Goal: Task Accomplishment & Management: Manage account settings

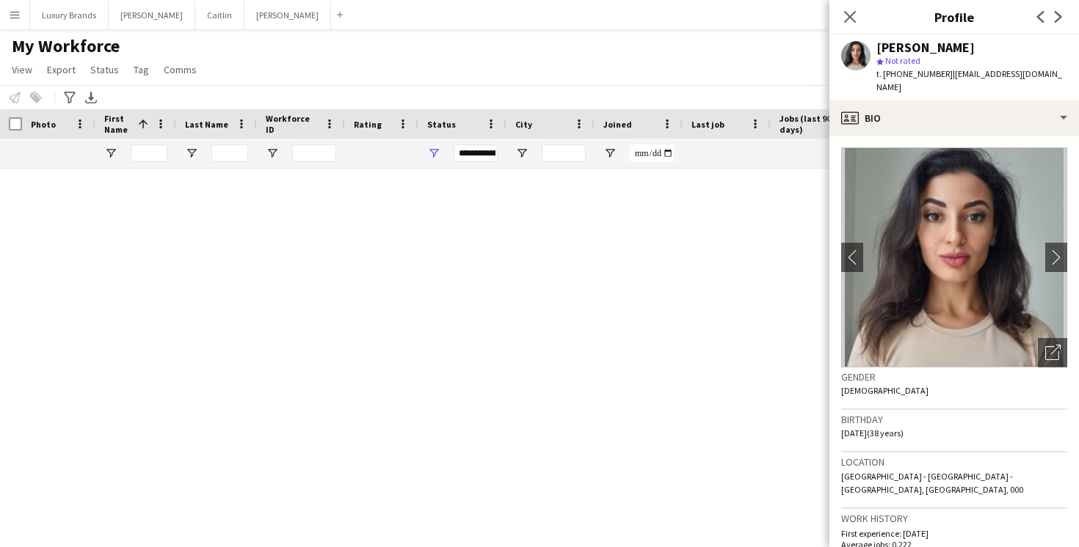
scroll to position [5873, 0]
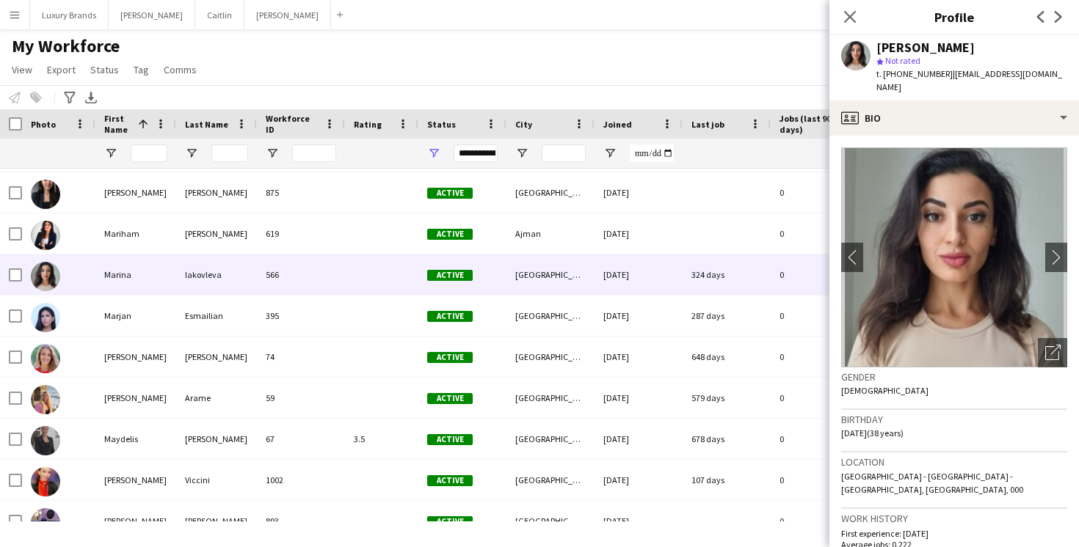
click at [23, 14] on button "Menu" at bounding box center [14, 14] width 29 height 29
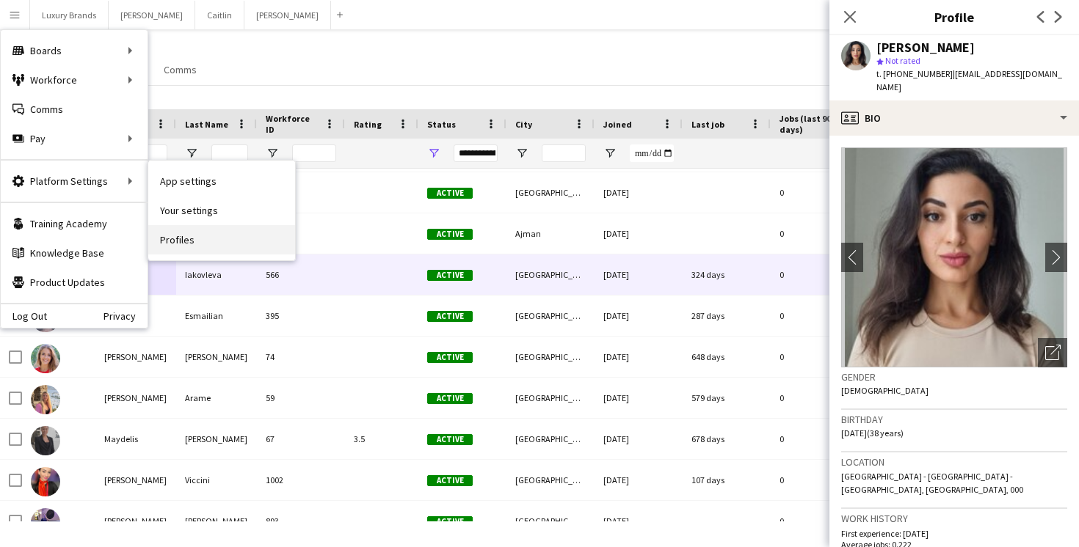
click at [189, 237] on link "Profiles" at bounding box center [221, 239] width 147 height 29
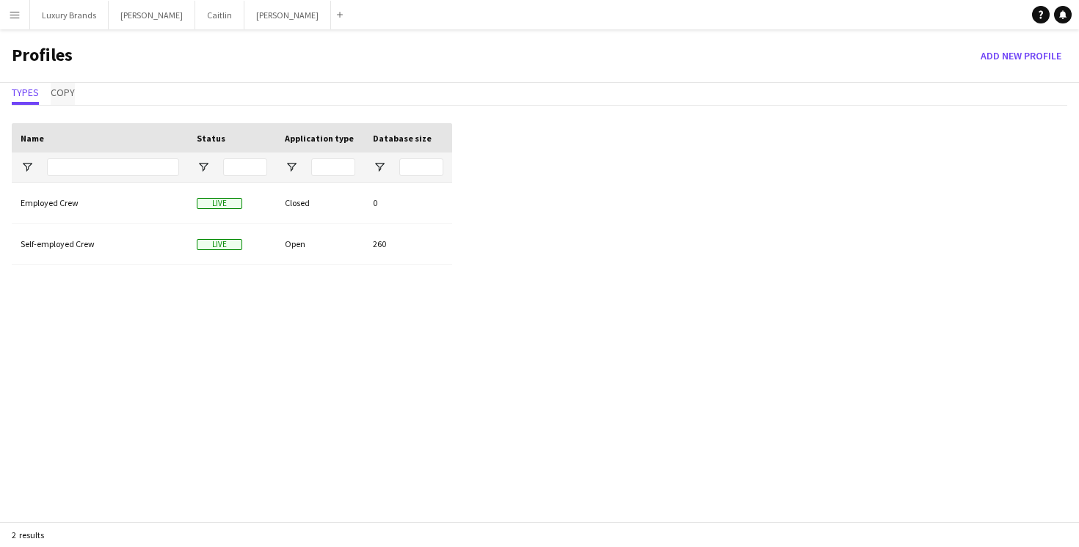
click at [63, 92] on span "Copy" at bounding box center [63, 92] width 24 height 10
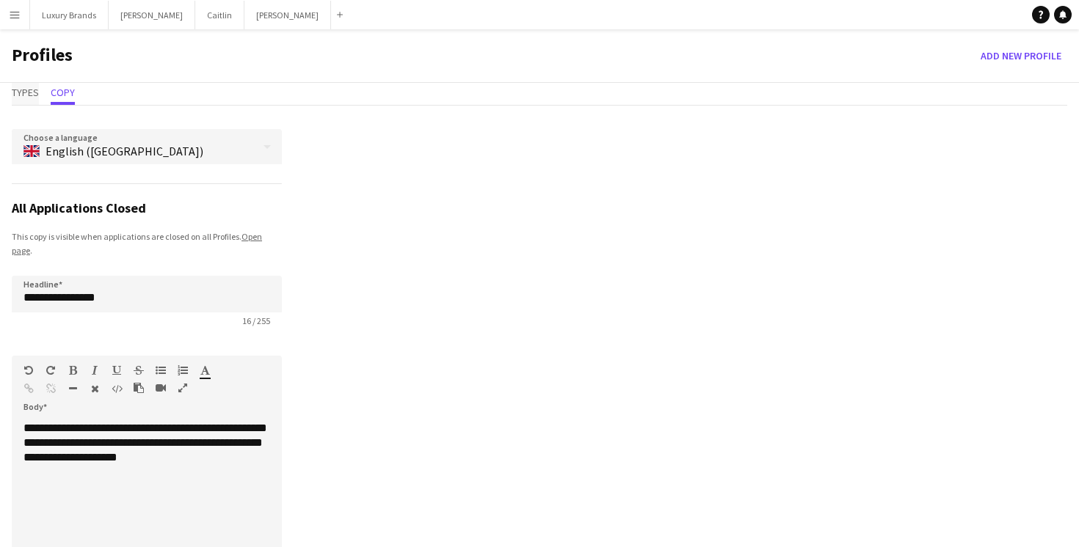
click at [31, 92] on span "Types" at bounding box center [25, 92] width 27 height 10
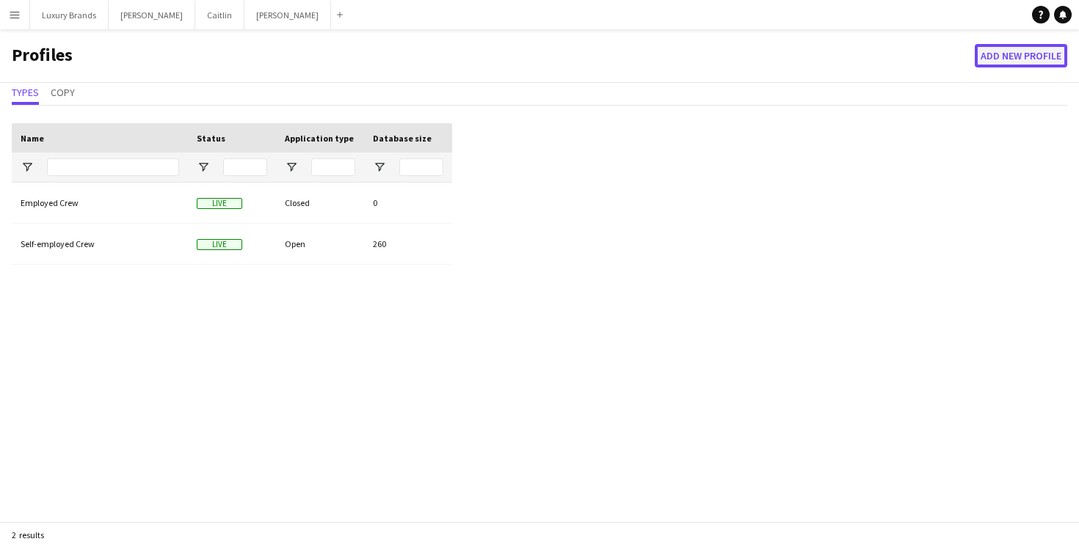
click at [1028, 54] on button "Add new Profile" at bounding box center [1021, 55] width 92 height 23
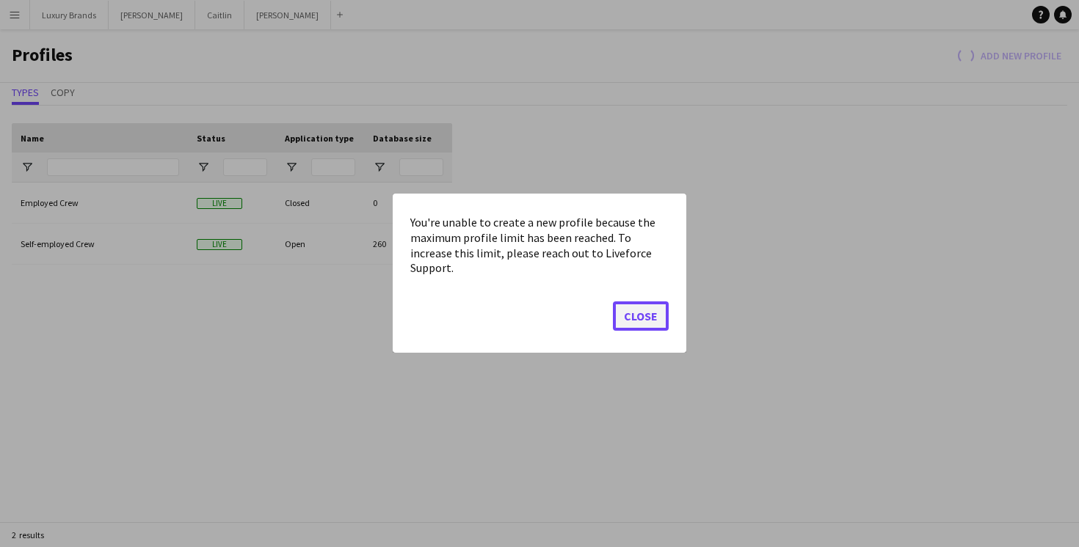
click at [635, 311] on button "Close" at bounding box center [641, 316] width 56 height 29
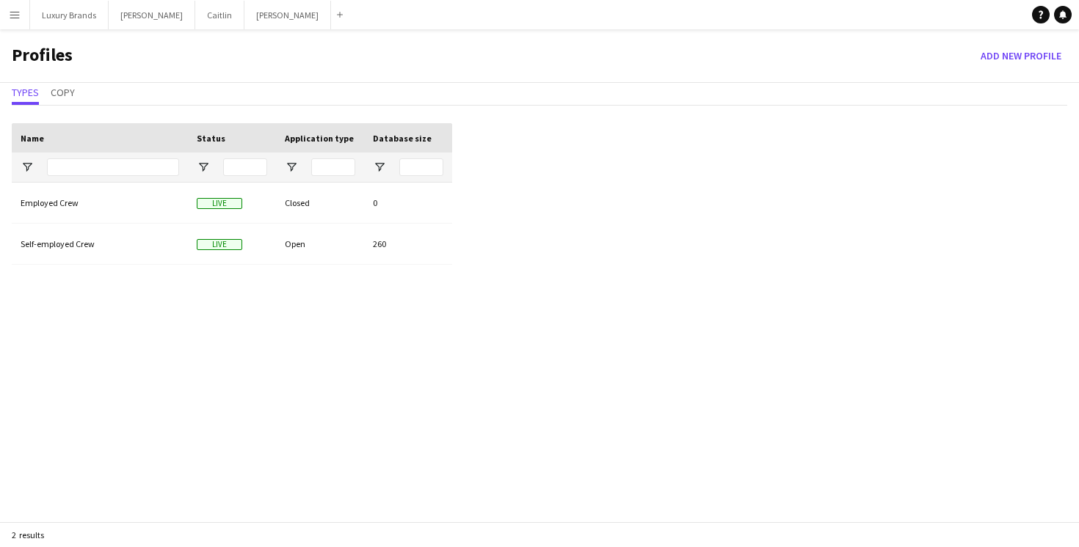
click at [23, 18] on button "Menu" at bounding box center [14, 14] width 29 height 29
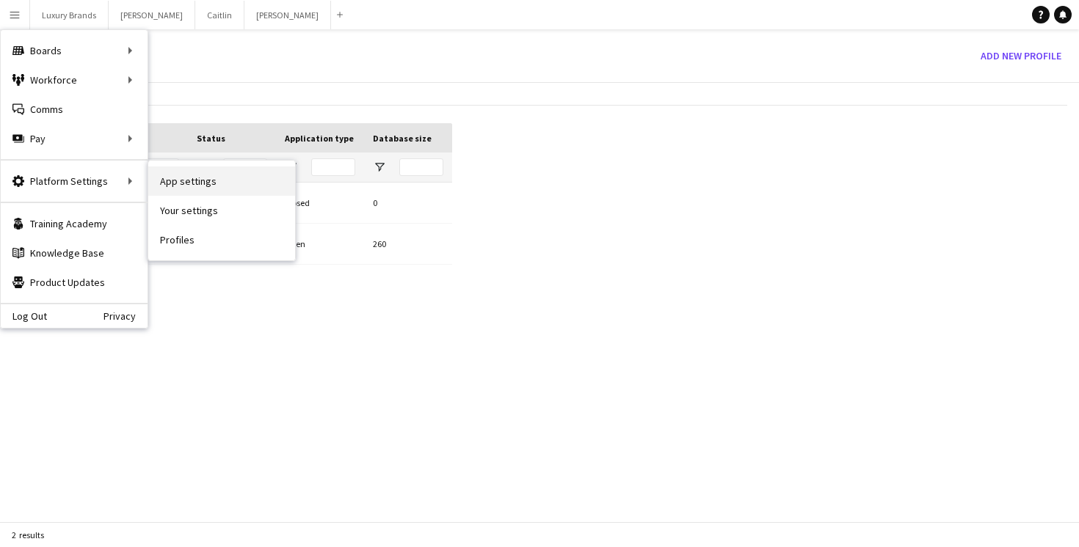
click at [213, 187] on link "App settings" at bounding box center [221, 181] width 147 height 29
